Goal: Task Accomplishment & Management: Manage account settings

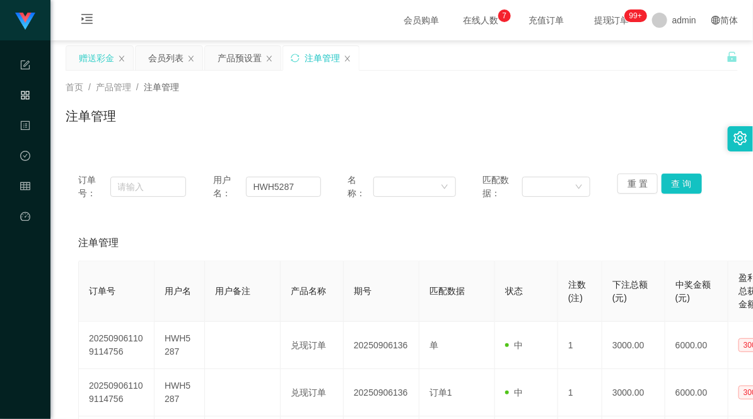
click at [91, 57] on div "赠送彩金" at bounding box center [96, 58] width 35 height 24
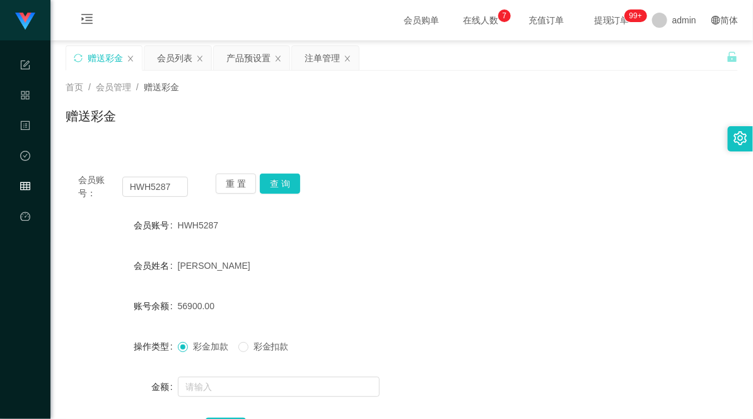
click at [272, 87] on div "首页 / 会员管理 / 赠送彩金 /" at bounding box center [402, 87] width 672 height 13
click at [175, 64] on div "会员列表" at bounding box center [174, 58] width 35 height 24
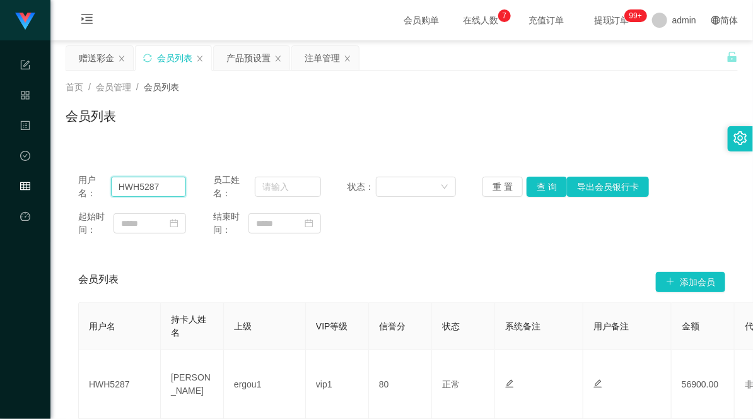
drag, startPoint x: 171, startPoint y: 186, endPoint x: -15, endPoint y: 166, distance: 186.5
click at [0, 166] on html "代理端 系统配置 产品管理 内容中心 数据中心 会员管理 平台首页 保存配置 重置配置 整体风格设置 主题色 导航设置 内容区域宽度 定宽 固定Header …" at bounding box center [376, 209] width 753 height 419
paste input "91215120"
type input "91215120"
drag, startPoint x: 270, startPoint y: 136, endPoint x: 284, endPoint y: 121, distance: 20.5
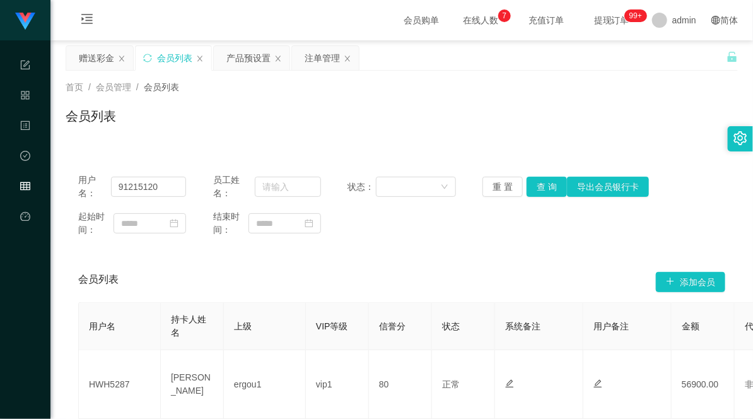
click at [270, 136] on div "首页 / 会员管理 / 会员列表 / 会员列表" at bounding box center [401, 108] width 702 height 75
click at [284, 101] on div "首页 / 会员管理 / 会员列表 / 会员列表" at bounding box center [402, 108] width 672 height 55
click at [313, 57] on div "注单管理" at bounding box center [322, 58] width 35 height 24
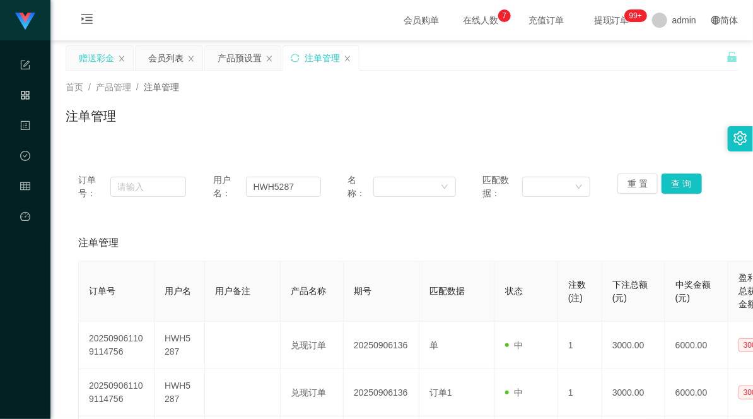
click at [95, 61] on div "赠送彩金" at bounding box center [96, 58] width 35 height 24
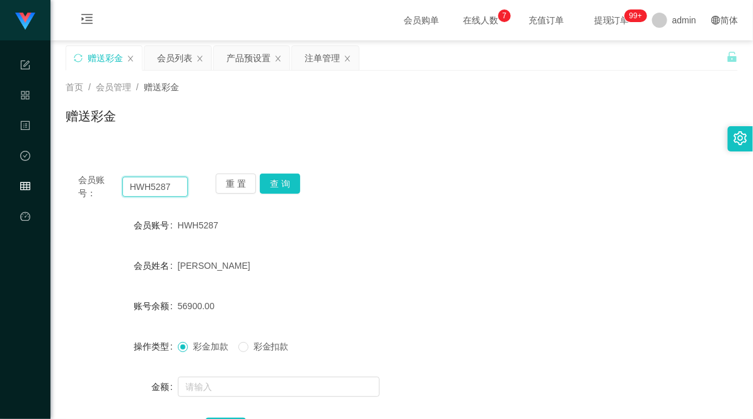
click at [135, 184] on input "HWH5287" at bounding box center [155, 187] width 66 height 20
paste input "91215120"
type input "91215120"
click at [271, 177] on button "查 询" at bounding box center [280, 183] width 40 height 20
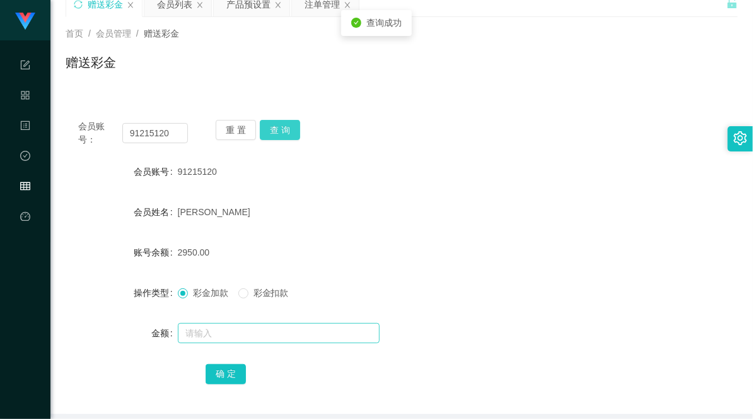
scroll to position [70, 0]
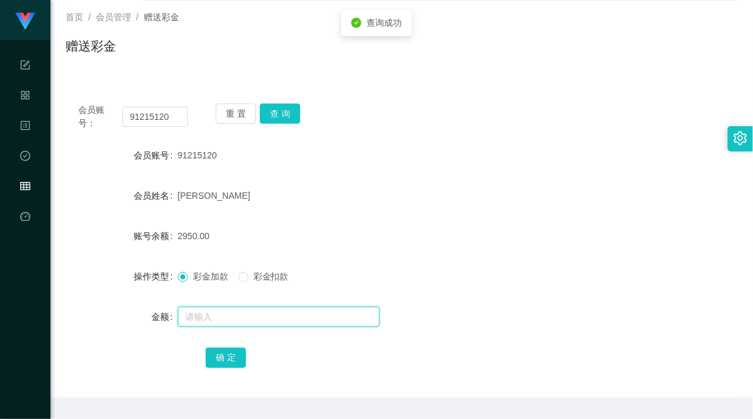
click at [223, 316] on input "text" at bounding box center [279, 316] width 202 height 20
type input "4000"
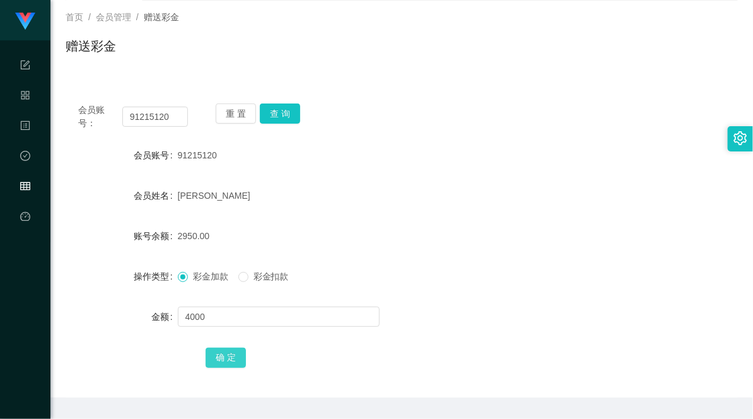
click at [228, 355] on button "确 定" at bounding box center [226, 357] width 40 height 20
click at [512, 202] on div "[PERSON_NAME]" at bounding box center [374, 195] width 392 height 25
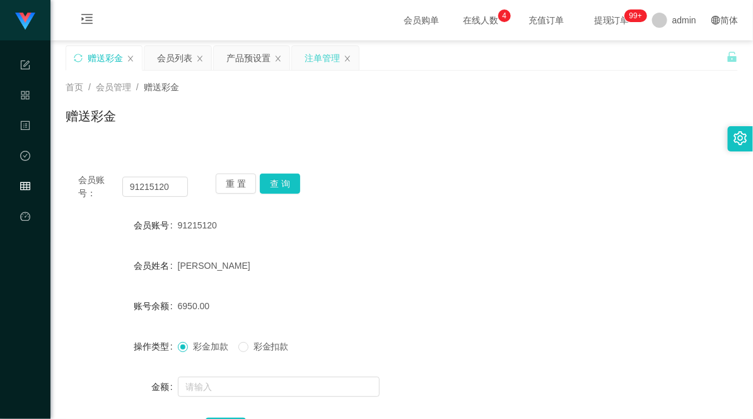
click at [317, 49] on div "注单管理" at bounding box center [322, 58] width 35 height 24
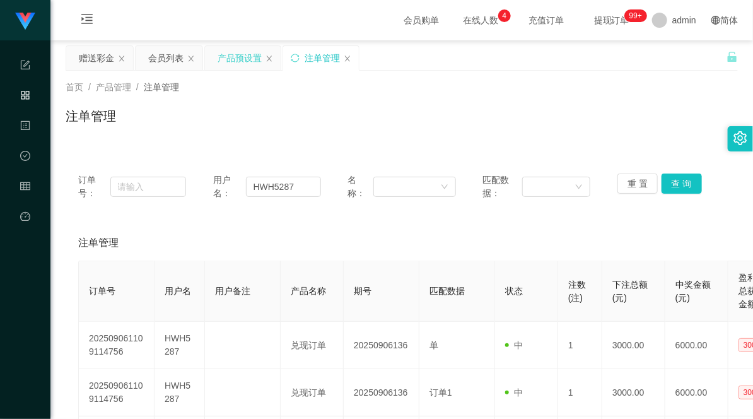
click at [238, 61] on div "产品预设置" at bounding box center [240, 58] width 44 height 24
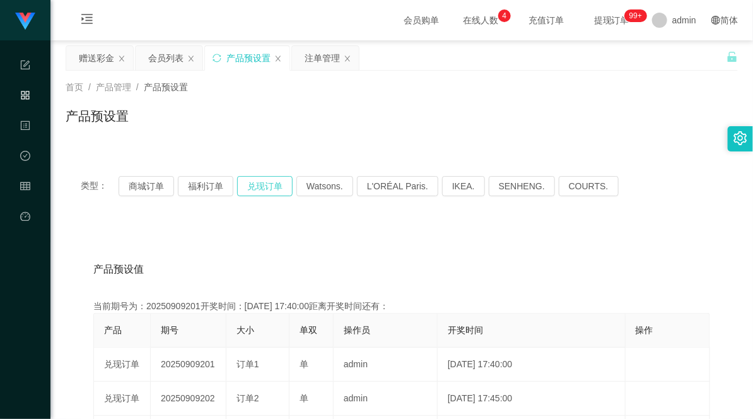
click at [270, 187] on button "兑现订单" at bounding box center [264, 186] width 55 height 20
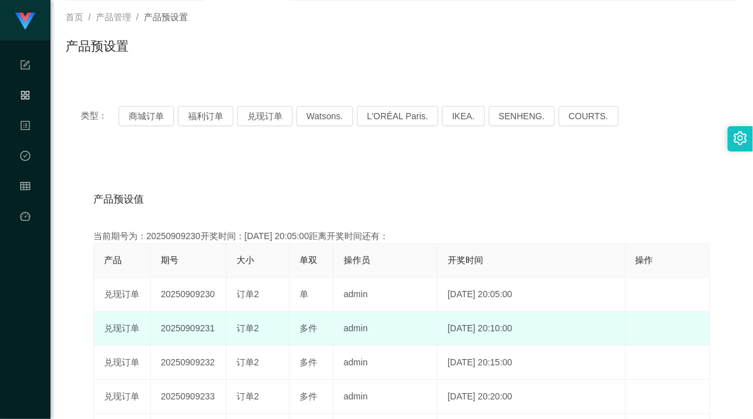
drag, startPoint x: 272, startPoint y: 330, endPoint x: 211, endPoint y: 318, distance: 63.1
click at [211, 318] on tr "兑现订单 20250909231 订单2 多件 admin [DATE] 20:10:00 编 辑 限制投注" at bounding box center [402, 328] width 616 height 34
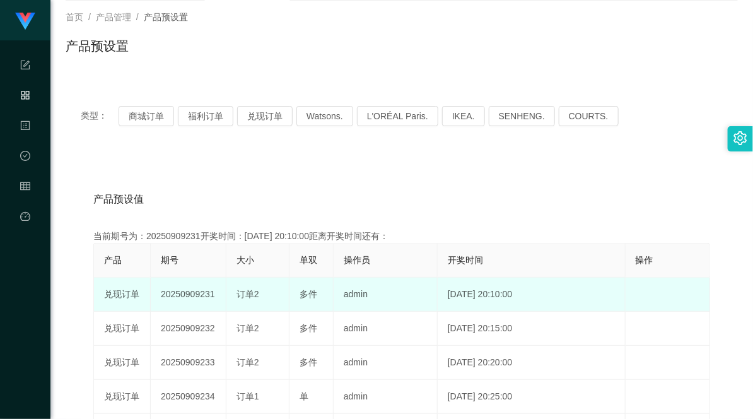
click at [307, 289] on span "多件" at bounding box center [309, 294] width 18 height 10
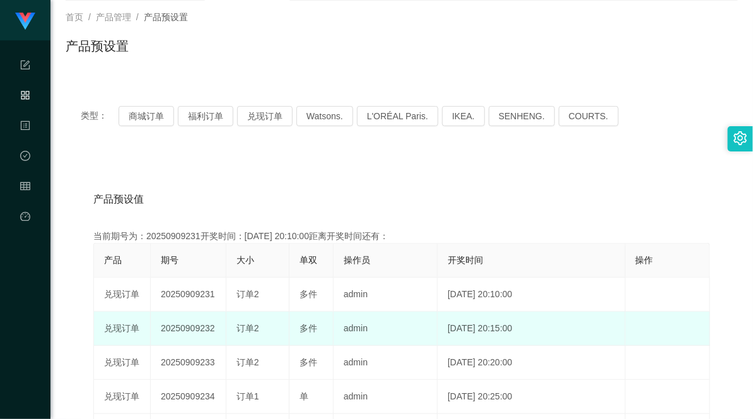
click at [273, 329] on div "订单2" at bounding box center [257, 328] width 42 height 13
drag, startPoint x: 240, startPoint y: 322, endPoint x: 285, endPoint y: 320, distance: 45.4
click at [285, 320] on td "订单2" at bounding box center [257, 328] width 63 height 34
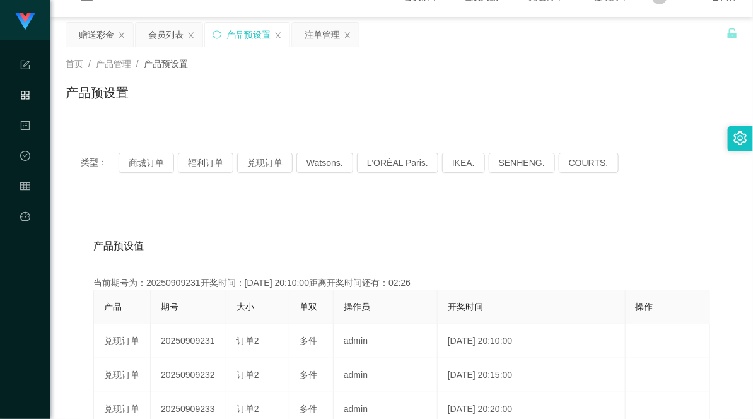
scroll to position [0, 0]
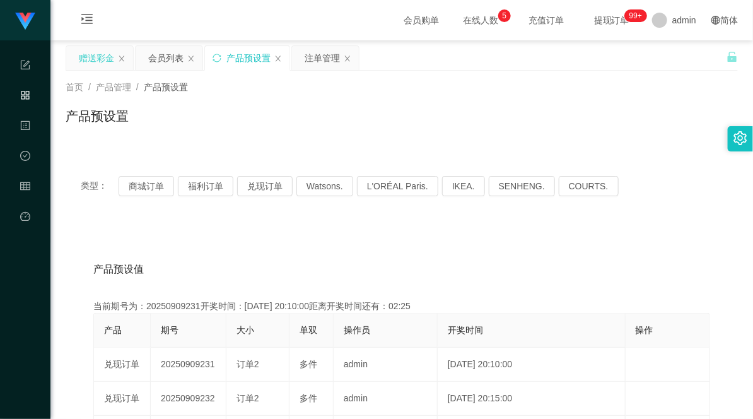
click at [95, 57] on div "赠送彩金" at bounding box center [96, 58] width 35 height 24
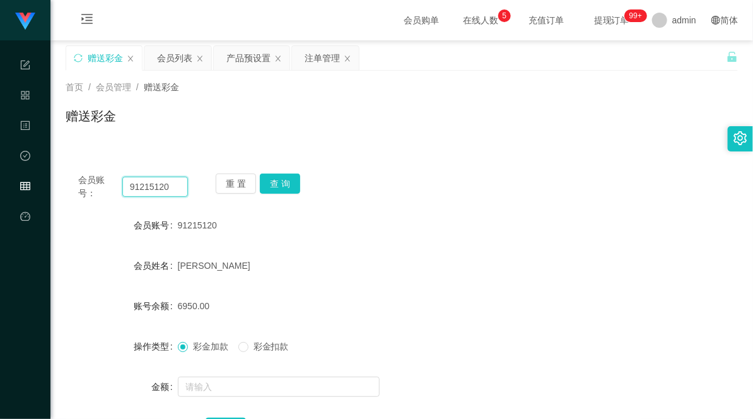
click at [150, 186] on input "91215120" at bounding box center [155, 187] width 66 height 20
click at [276, 183] on button "查 询" at bounding box center [280, 183] width 40 height 20
click at [306, 57] on div "注单管理" at bounding box center [322, 58] width 35 height 24
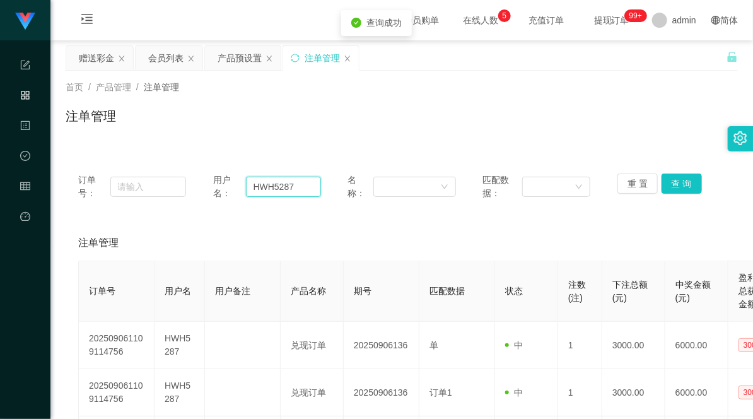
click at [261, 187] on input "HWH5287" at bounding box center [283, 187] width 75 height 20
paste input "91215120"
type input "91215120"
click at [682, 178] on button "查 询" at bounding box center [681, 183] width 40 height 20
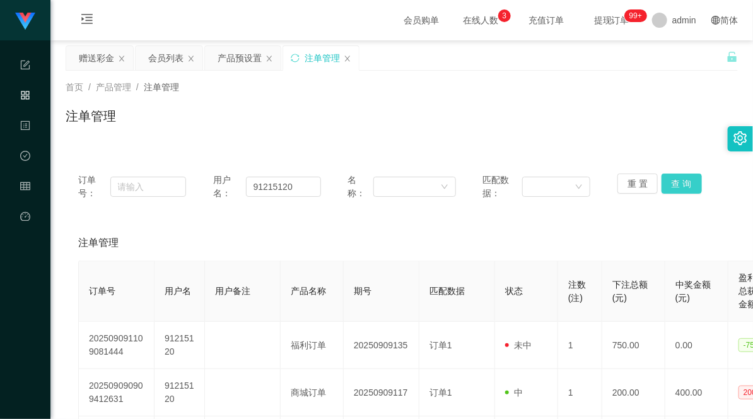
click at [668, 186] on button "查 询" at bounding box center [681, 183] width 40 height 20
drag, startPoint x: 304, startPoint y: 184, endPoint x: 221, endPoint y: 185, distance: 82.6
click at [224, 185] on div "用户名： 91215120" at bounding box center [267, 186] width 108 height 26
click at [684, 183] on button "查 询" at bounding box center [681, 183] width 40 height 20
click at [90, 53] on div "赠送彩金" at bounding box center [96, 58] width 35 height 24
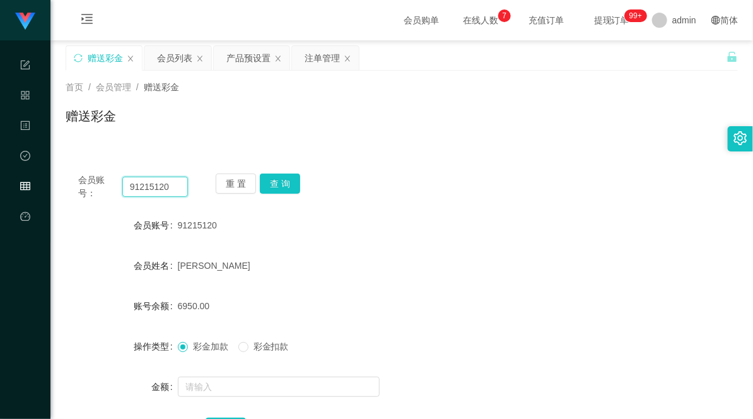
click at [152, 187] on input "91215120" at bounding box center [155, 187] width 66 height 20
click at [284, 183] on button "查 询" at bounding box center [280, 183] width 40 height 20
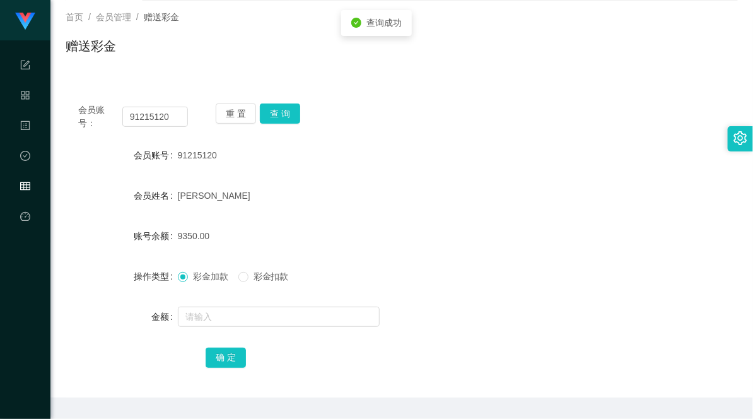
click at [274, 274] on span "彩金扣款" at bounding box center [270, 276] width 45 height 10
click at [256, 313] on input "text" at bounding box center [279, 316] width 202 height 20
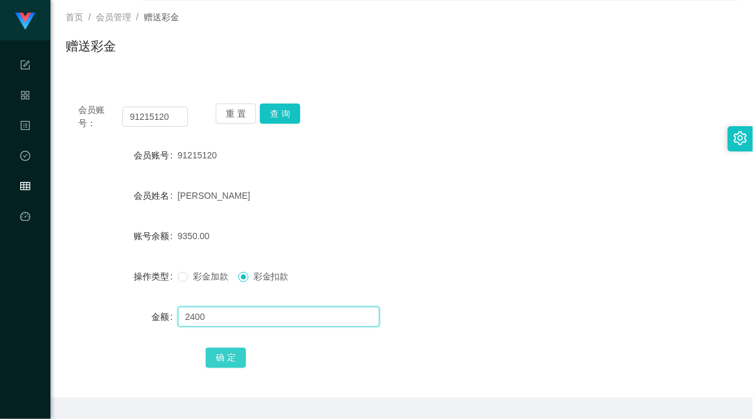
type input "2400"
click at [212, 356] on button "确 定" at bounding box center [226, 357] width 40 height 20
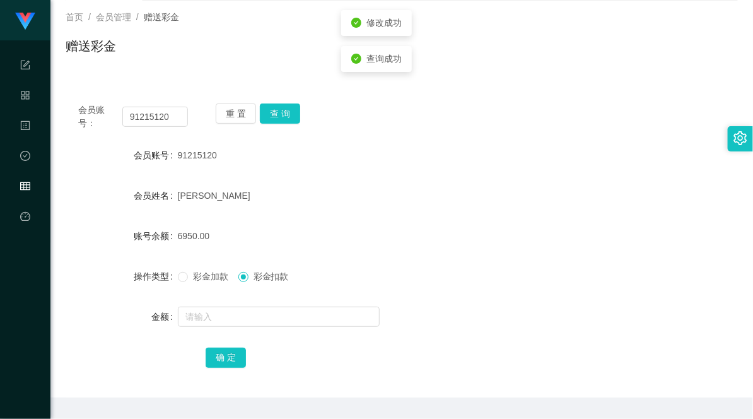
click at [535, 209] on form "会员账号 91215120 会员姓名 [PERSON_NAME] 账号余额 6950.00 操作类型 彩金加款 彩金扣款 金额 确 定" at bounding box center [402, 256] width 672 height 227
click at [276, 112] on button "查 询" at bounding box center [280, 113] width 40 height 20
click at [282, 113] on button "查 询" at bounding box center [280, 113] width 40 height 20
click at [279, 110] on button "查 询" at bounding box center [280, 113] width 40 height 20
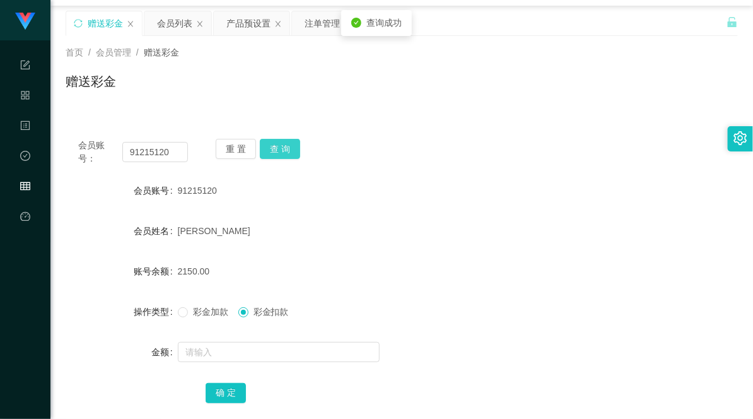
scroll to position [0, 0]
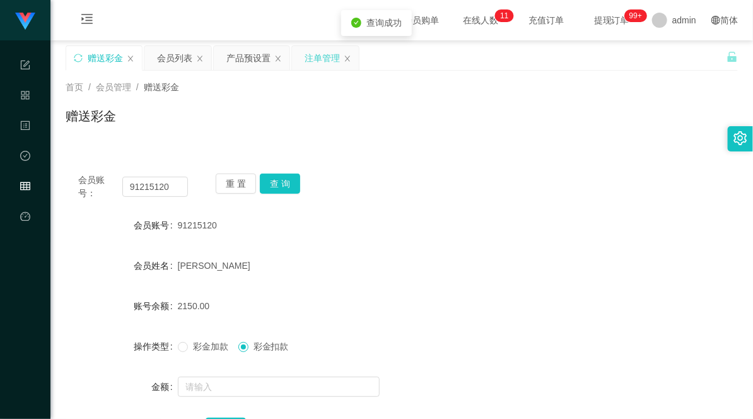
click at [322, 64] on div "注单管理" at bounding box center [322, 58] width 35 height 24
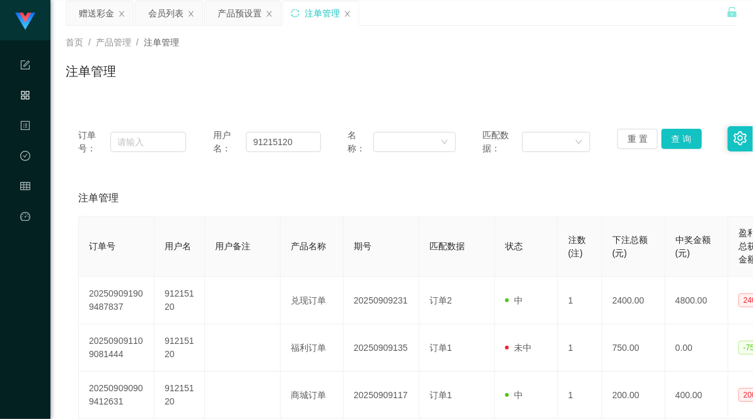
scroll to position [70, 0]
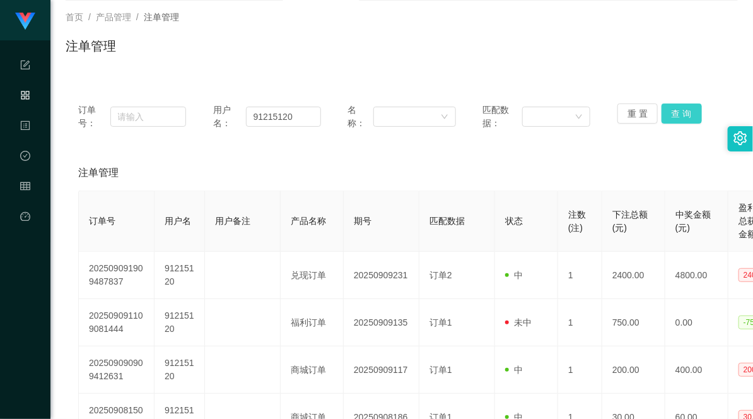
click at [682, 106] on button "查 询" at bounding box center [681, 113] width 40 height 20
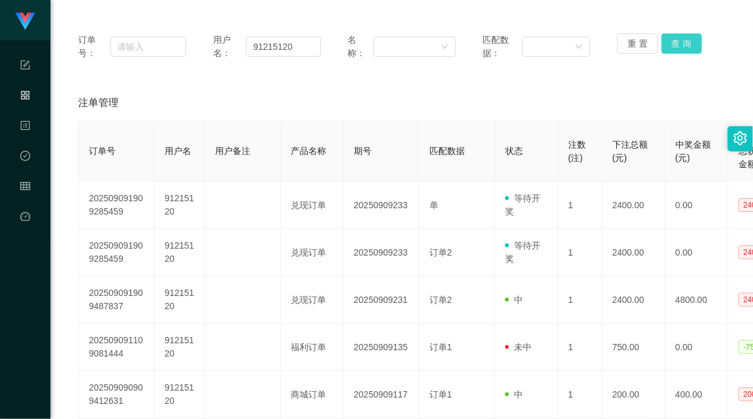
click at [680, 40] on button "查 询" at bounding box center [681, 43] width 40 height 20
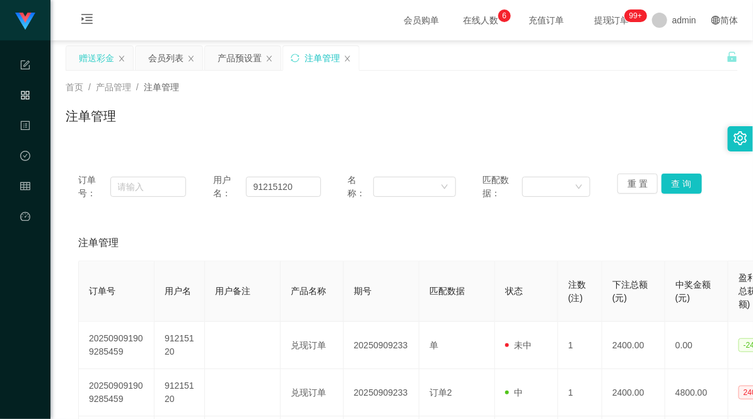
click at [95, 60] on div "赠送彩金" at bounding box center [96, 58] width 35 height 24
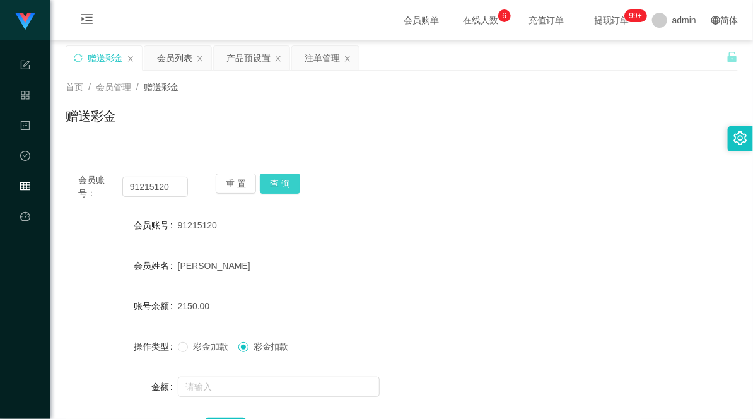
click at [276, 186] on button "查 询" at bounding box center [280, 183] width 40 height 20
click at [393, 190] on div "会员账号： 91215120 重 置 查 询" at bounding box center [402, 186] width 672 height 26
click at [246, 64] on div "产品预设置" at bounding box center [248, 58] width 44 height 24
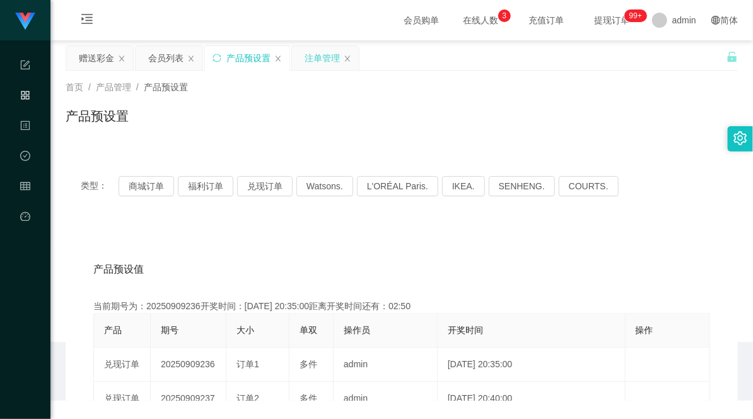
click at [323, 58] on div "注单管理" at bounding box center [322, 58] width 35 height 24
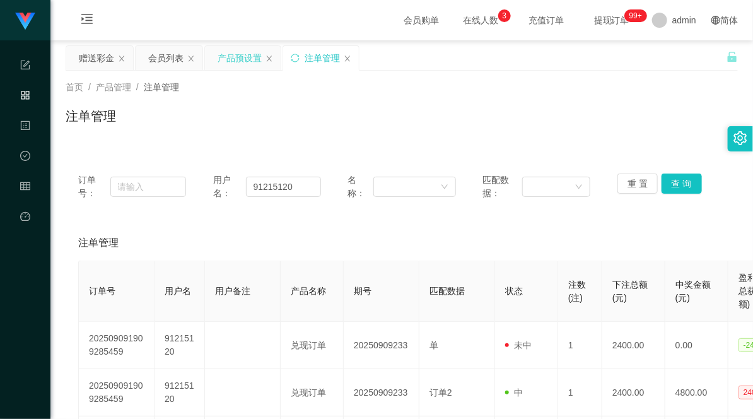
click at [233, 57] on div "产品预设置" at bounding box center [240, 58] width 44 height 24
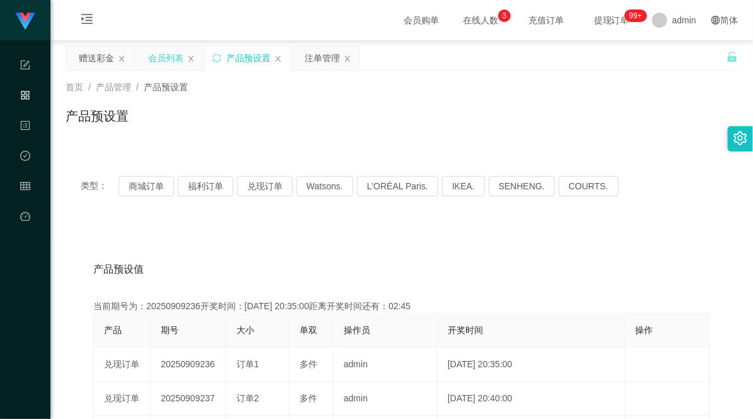
drag, startPoint x: 160, startPoint y: 57, endPoint x: 191, endPoint y: 70, distance: 33.6
click at [160, 55] on div "会员列表" at bounding box center [165, 58] width 35 height 24
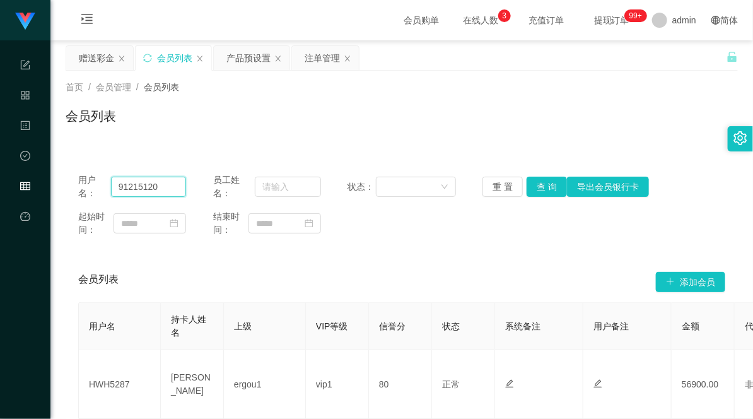
click at [129, 187] on input "91215120" at bounding box center [148, 187] width 75 height 20
click at [541, 191] on button "查 询" at bounding box center [547, 187] width 40 height 20
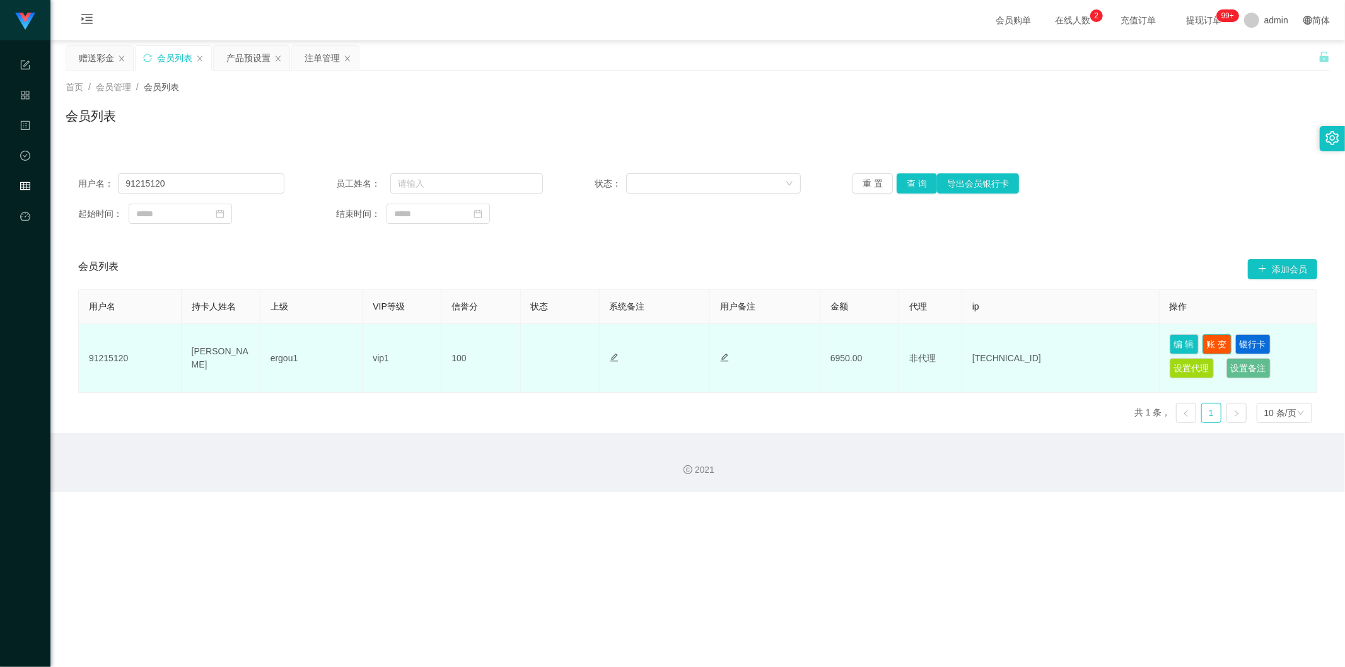
click at [752, 342] on button "账 变" at bounding box center [1216, 344] width 29 height 20
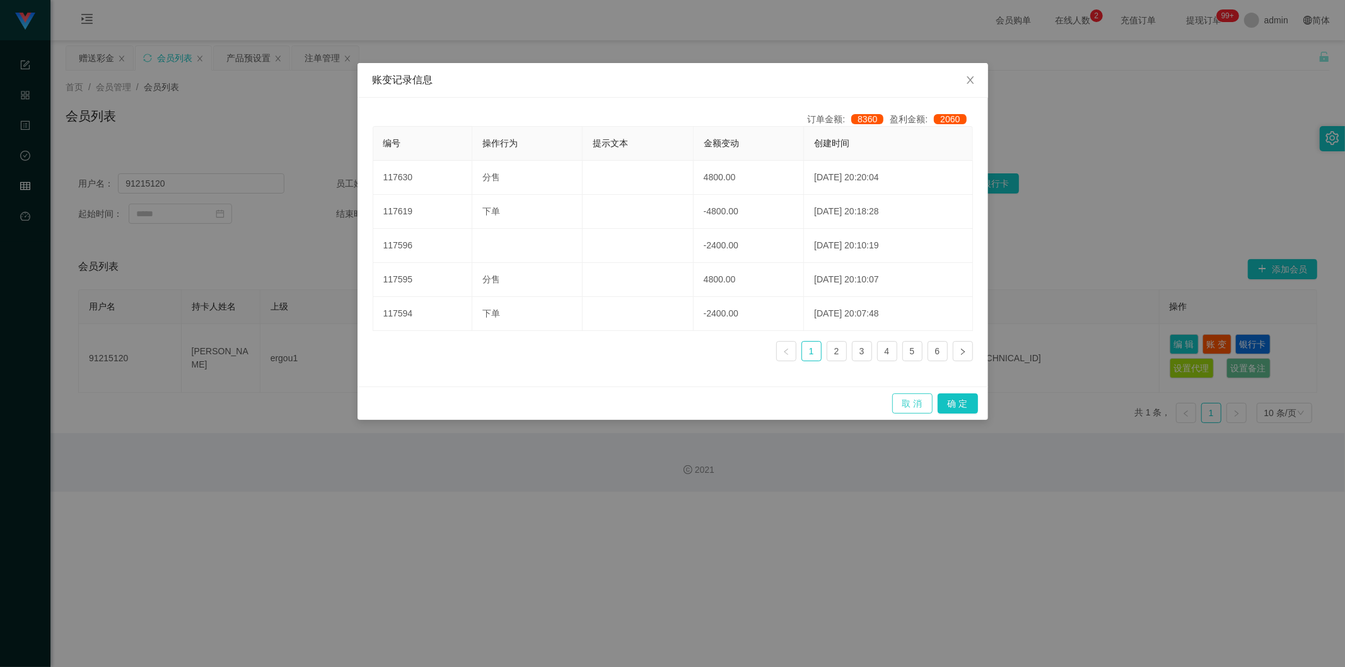
click at [752, 405] on button "取 消" at bounding box center [912, 403] width 40 height 20
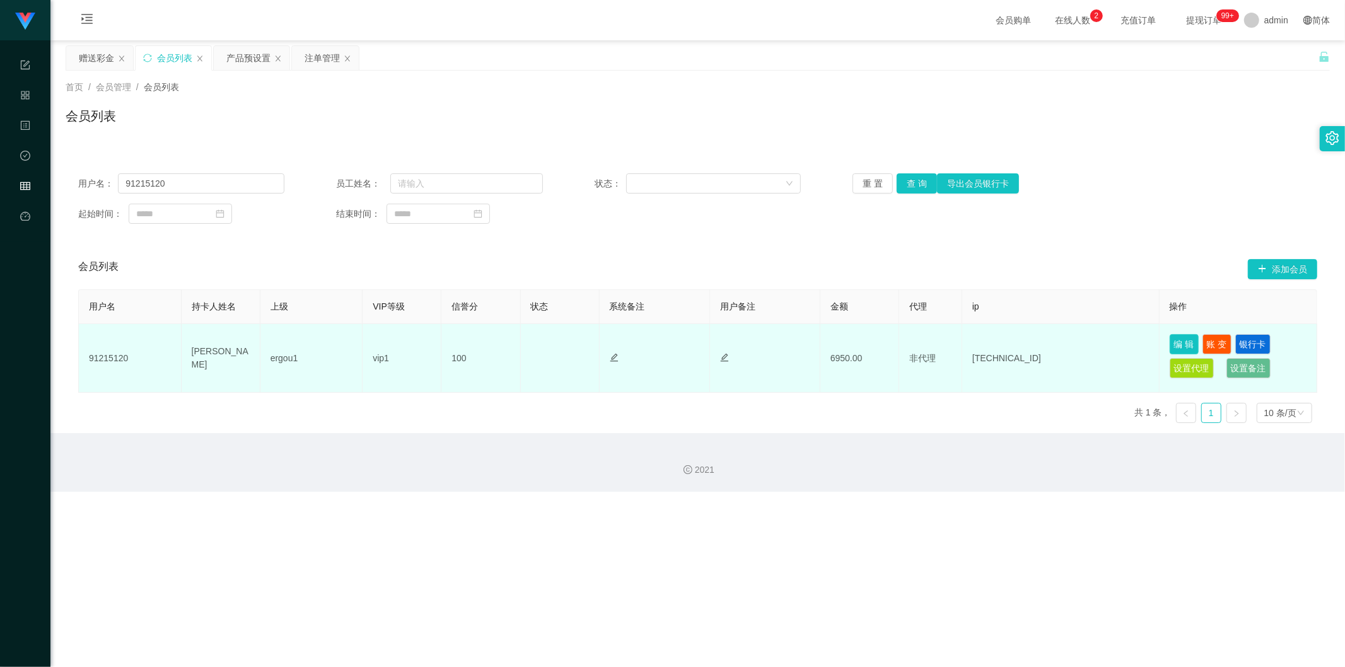
click at [752, 344] on button "编 辑" at bounding box center [1184, 344] width 29 height 20
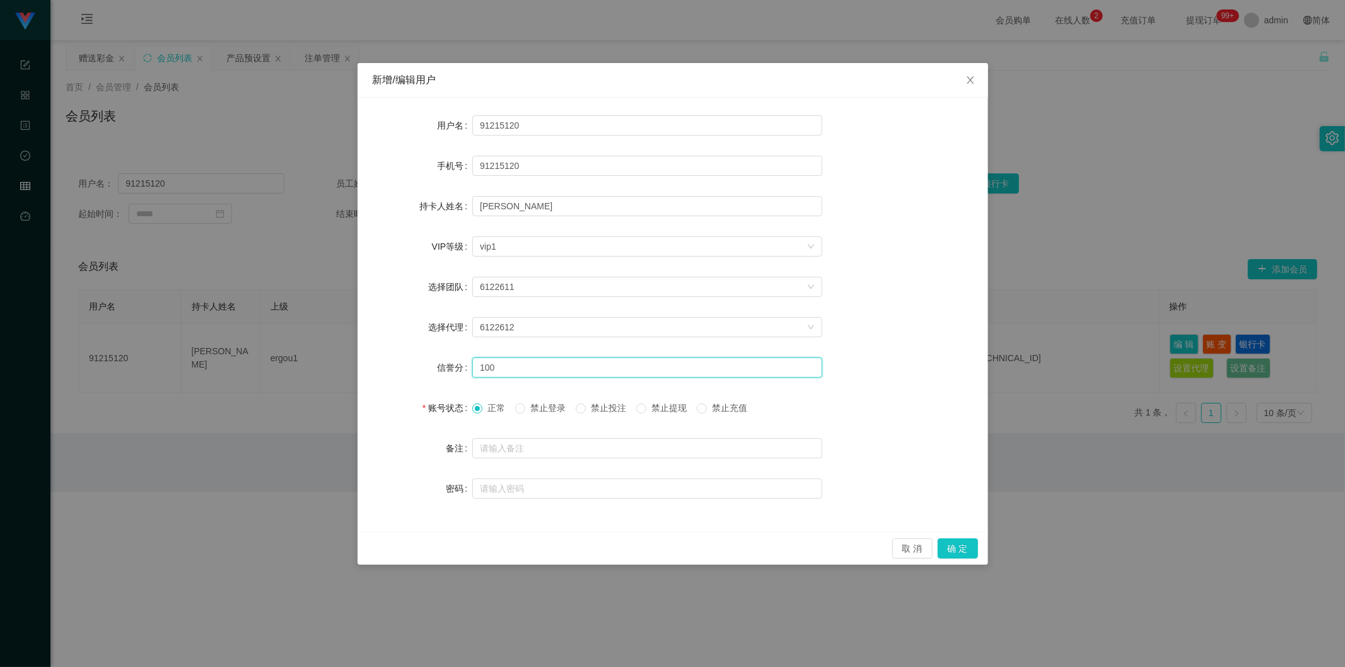
drag, startPoint x: 547, startPoint y: 367, endPoint x: 422, endPoint y: 347, distance: 126.4
click at [433, 358] on div "信誉分 100" at bounding box center [673, 367] width 600 height 25
type input "80"
click at [752, 418] on button "确 定" at bounding box center [958, 548] width 40 height 20
